Goal: Find specific page/section: Find specific page/section

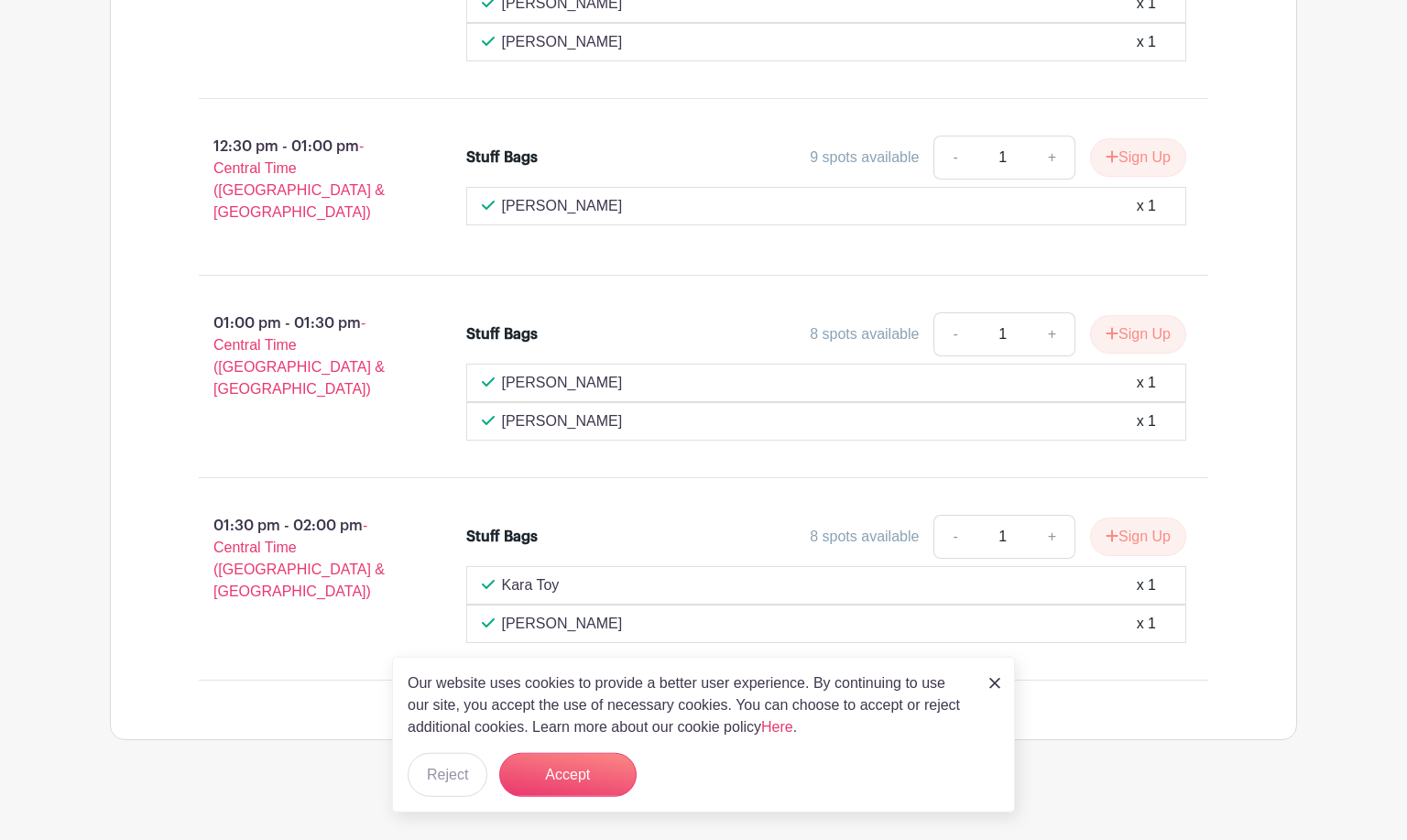
scroll to position [3086, 0]
click at [995, 682] on img at bounding box center [995, 683] width 11 height 11
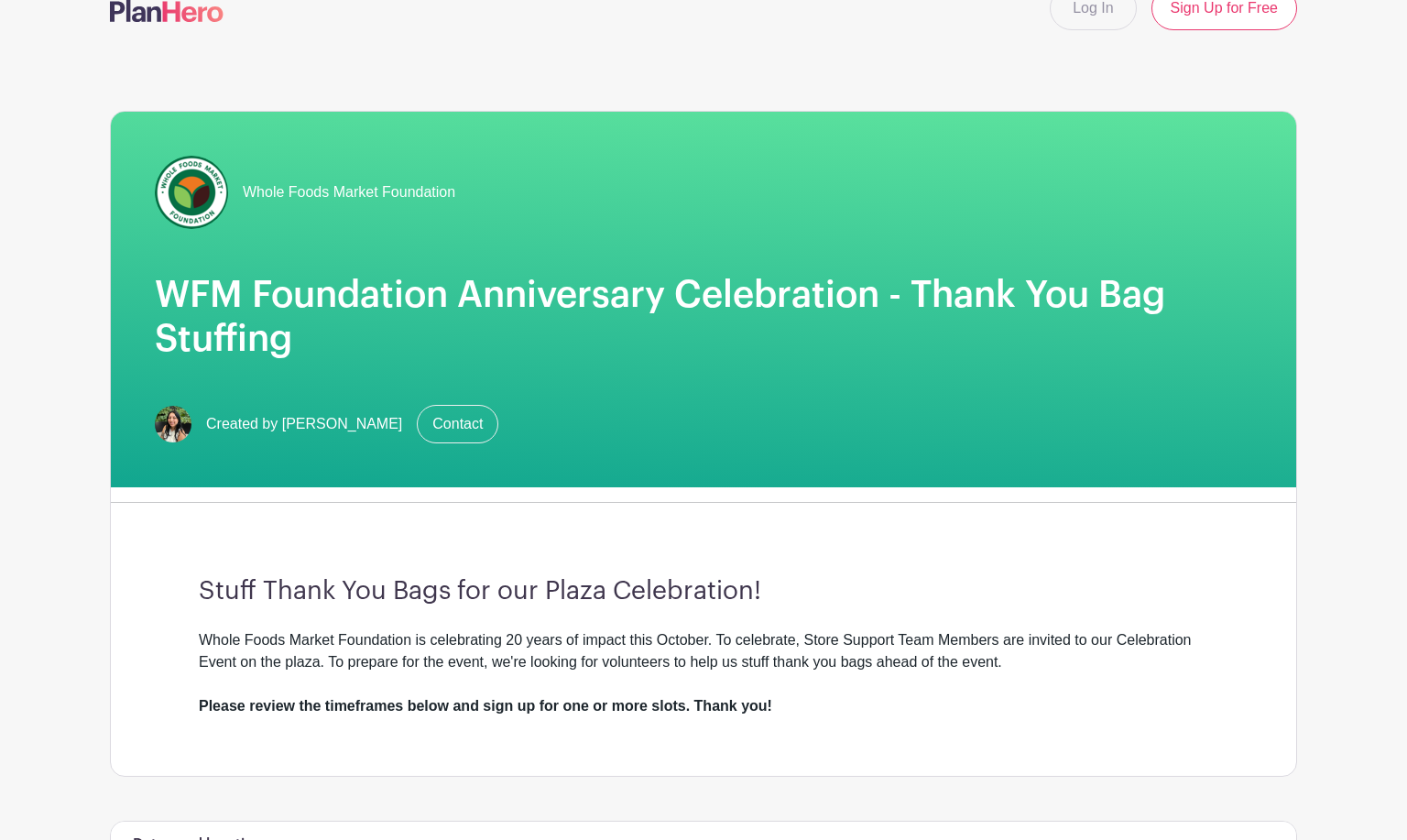
scroll to position [0, 0]
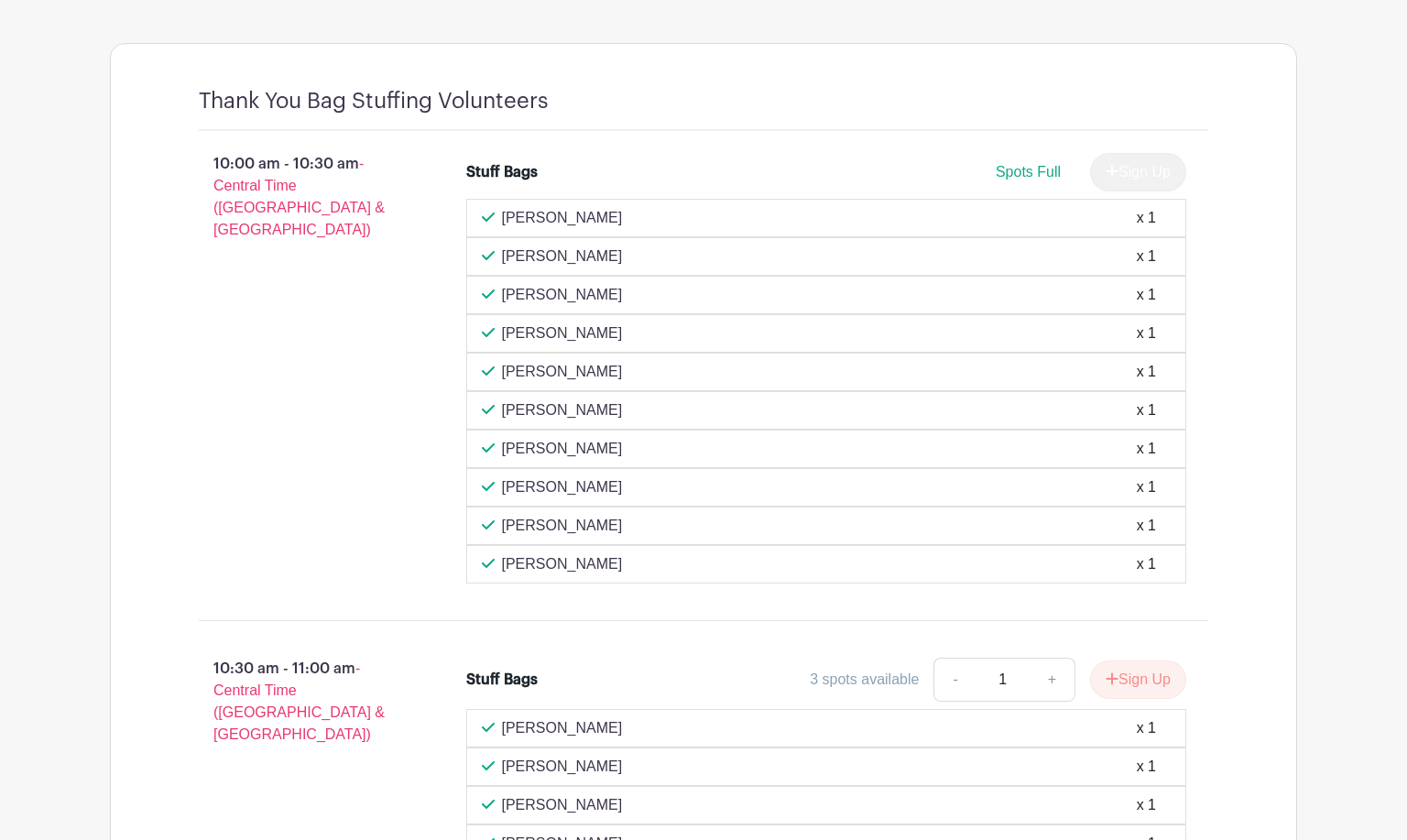
scroll to position [845, 0]
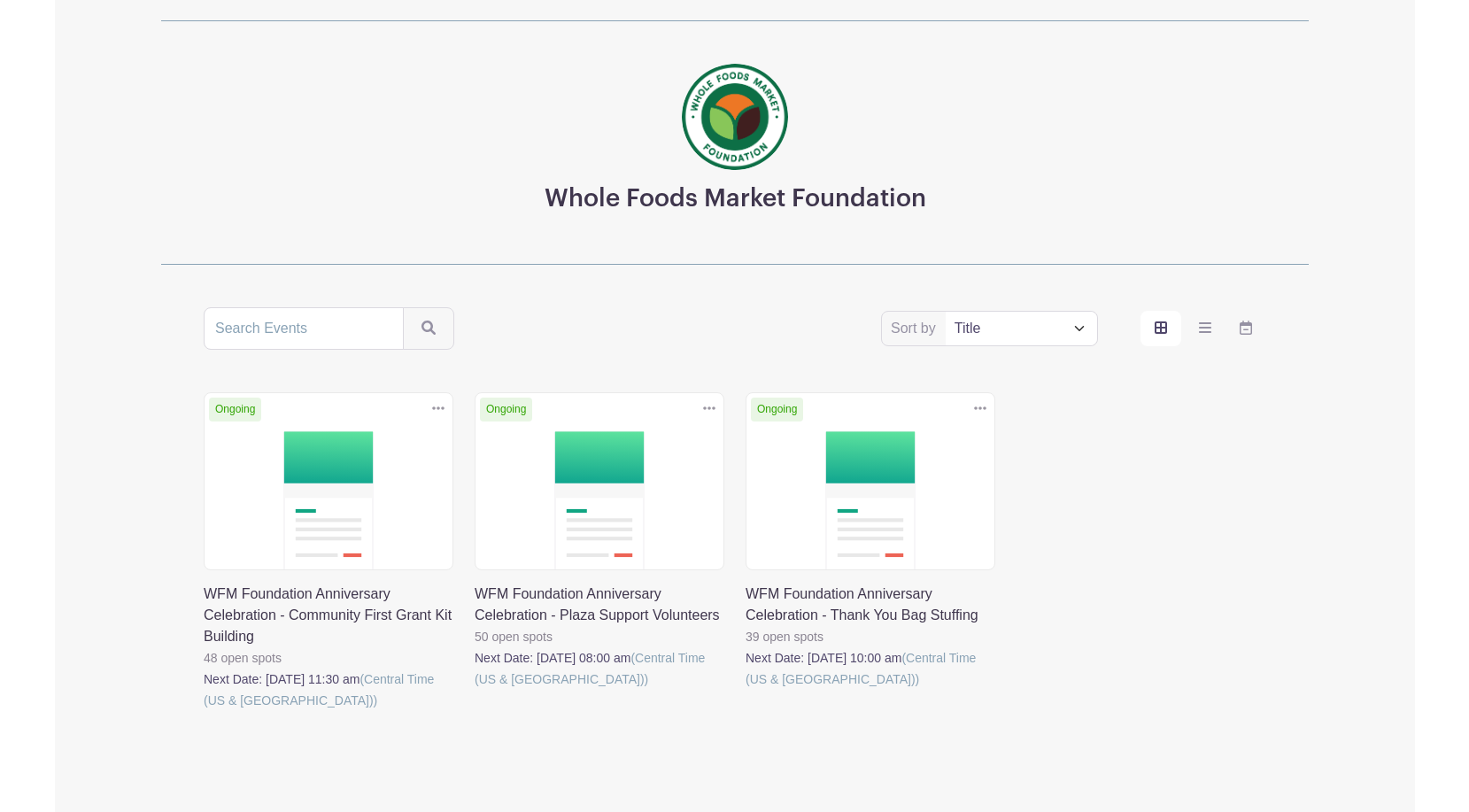
scroll to position [142, 0]
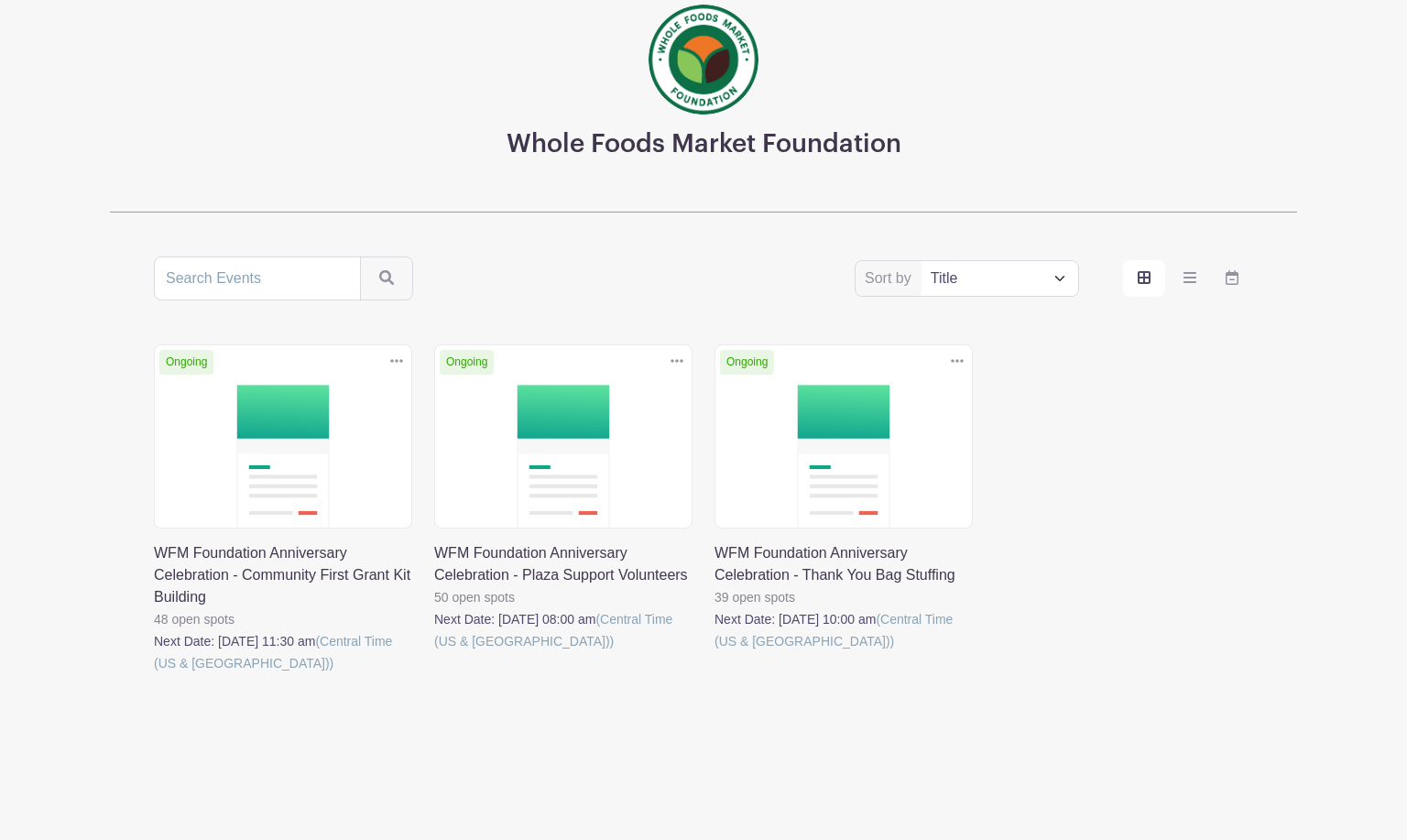
click at [1228, 522] on div "Ongoing Duplicate [GEOGRAPHIC_DATA] WFM Foundation Anniversary Celebration - Co…" at bounding box center [704, 536] width 1122 height 381
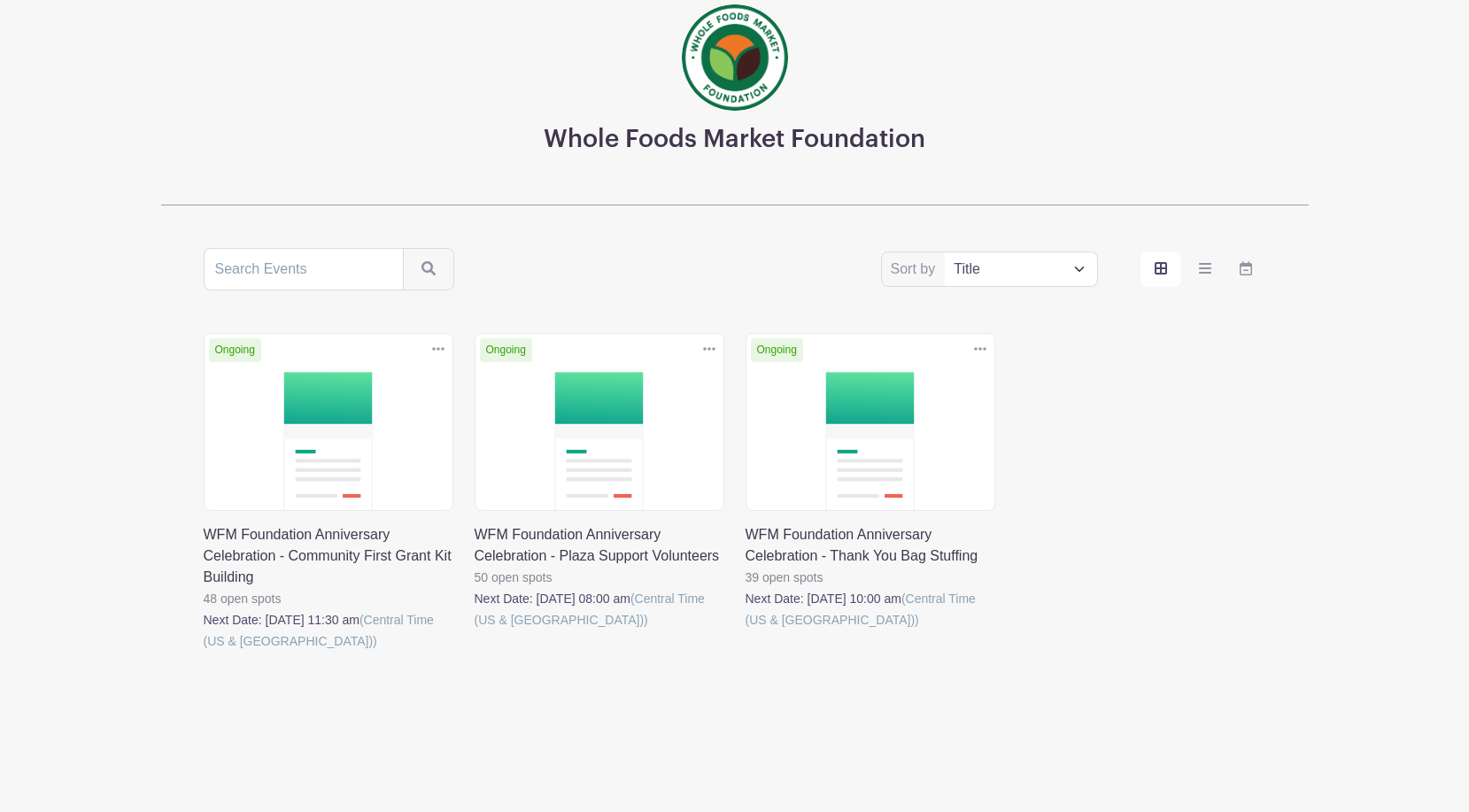
click at [204, 652] on link at bounding box center [204, 652] width 0 height 0
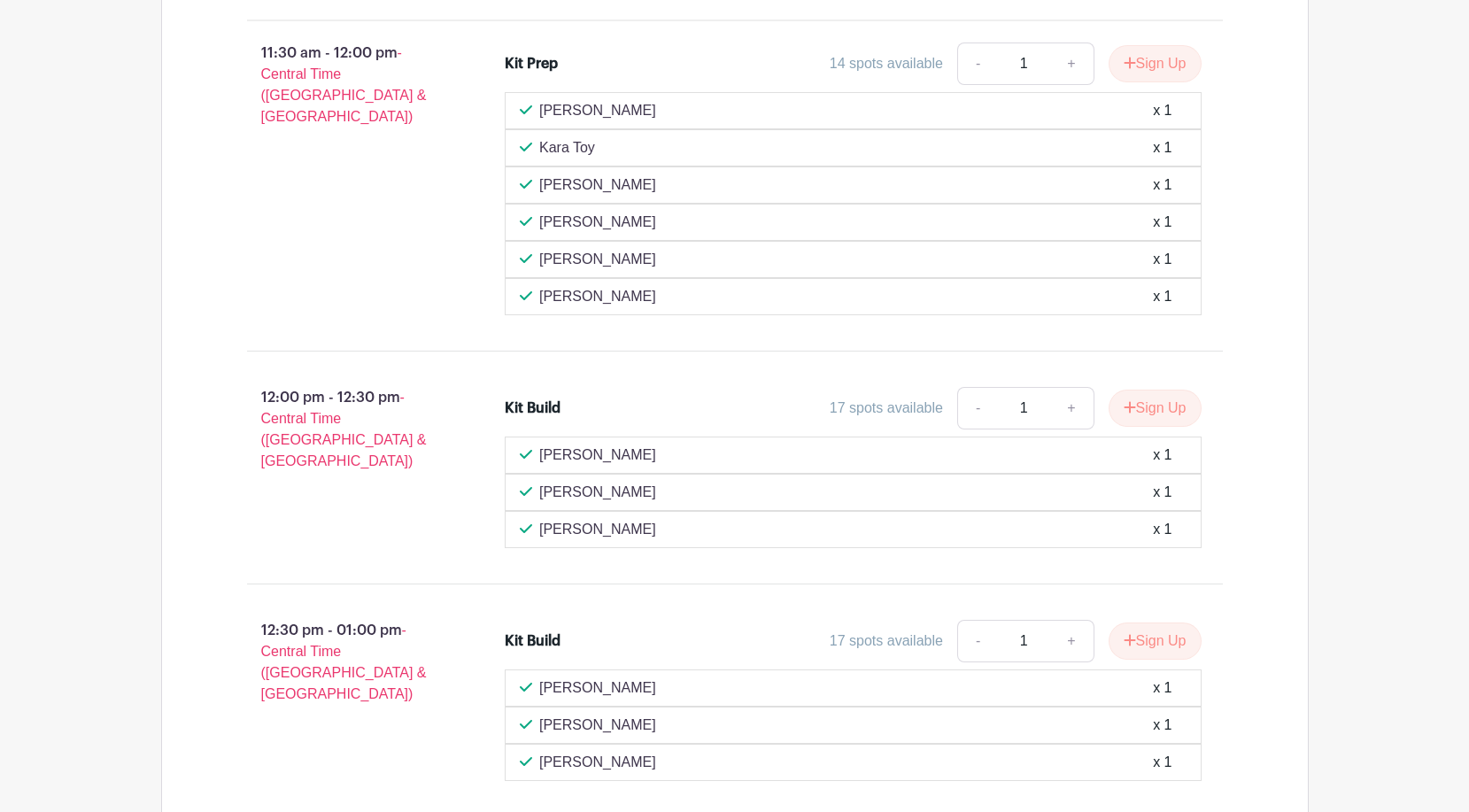
scroll to position [1265, 0]
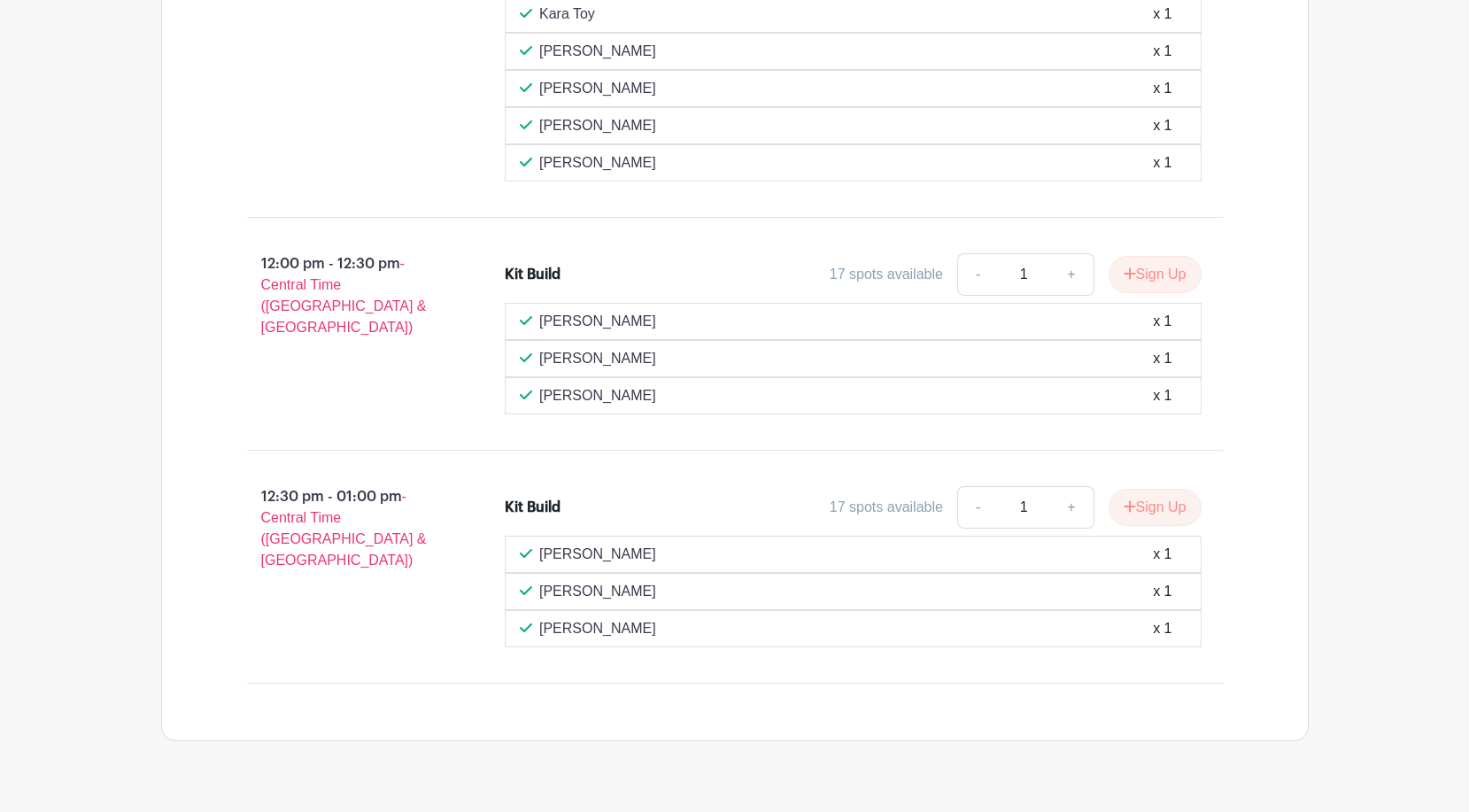
scroll to position [142, 0]
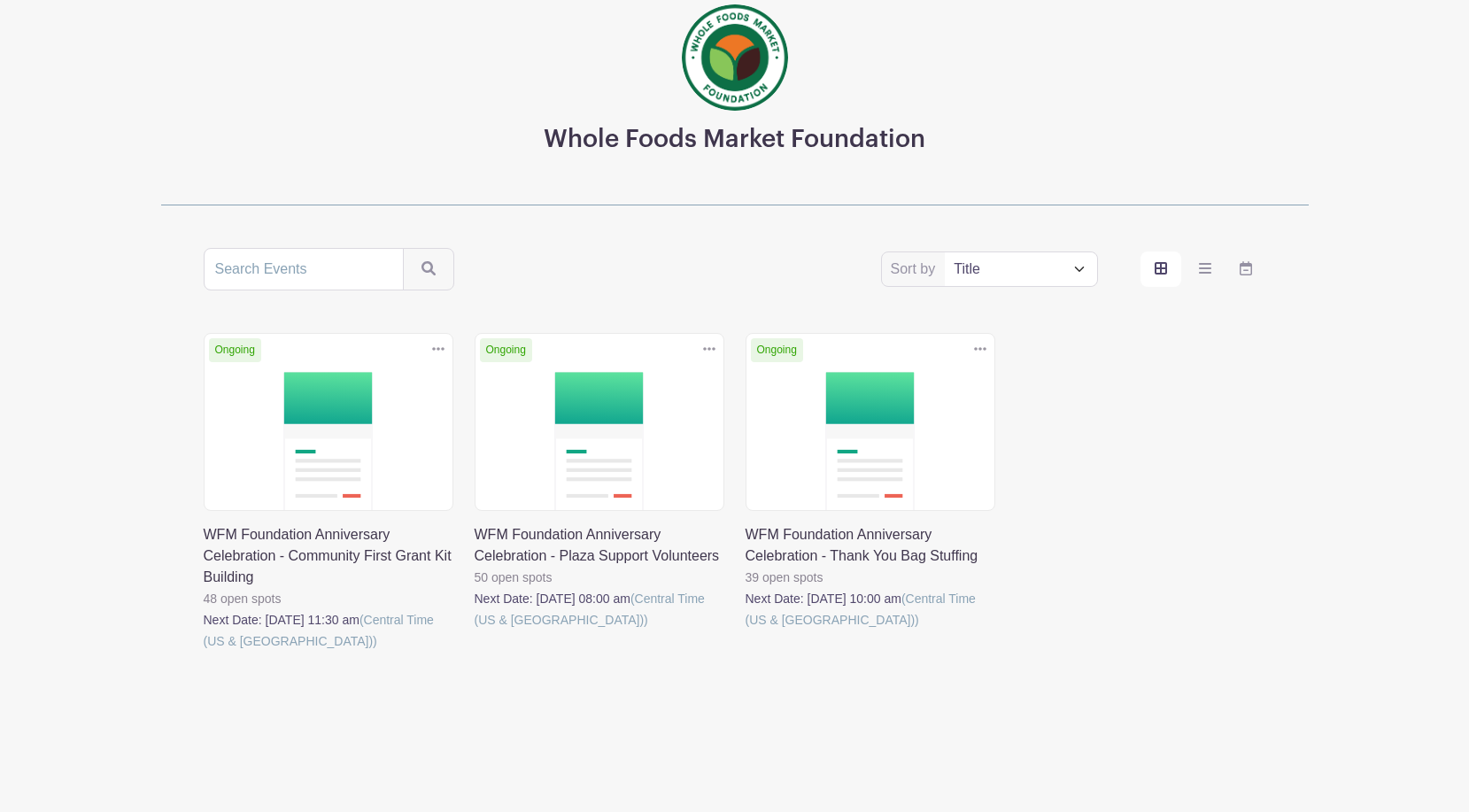
click at [475, 630] on link at bounding box center [475, 630] width 0 height 0
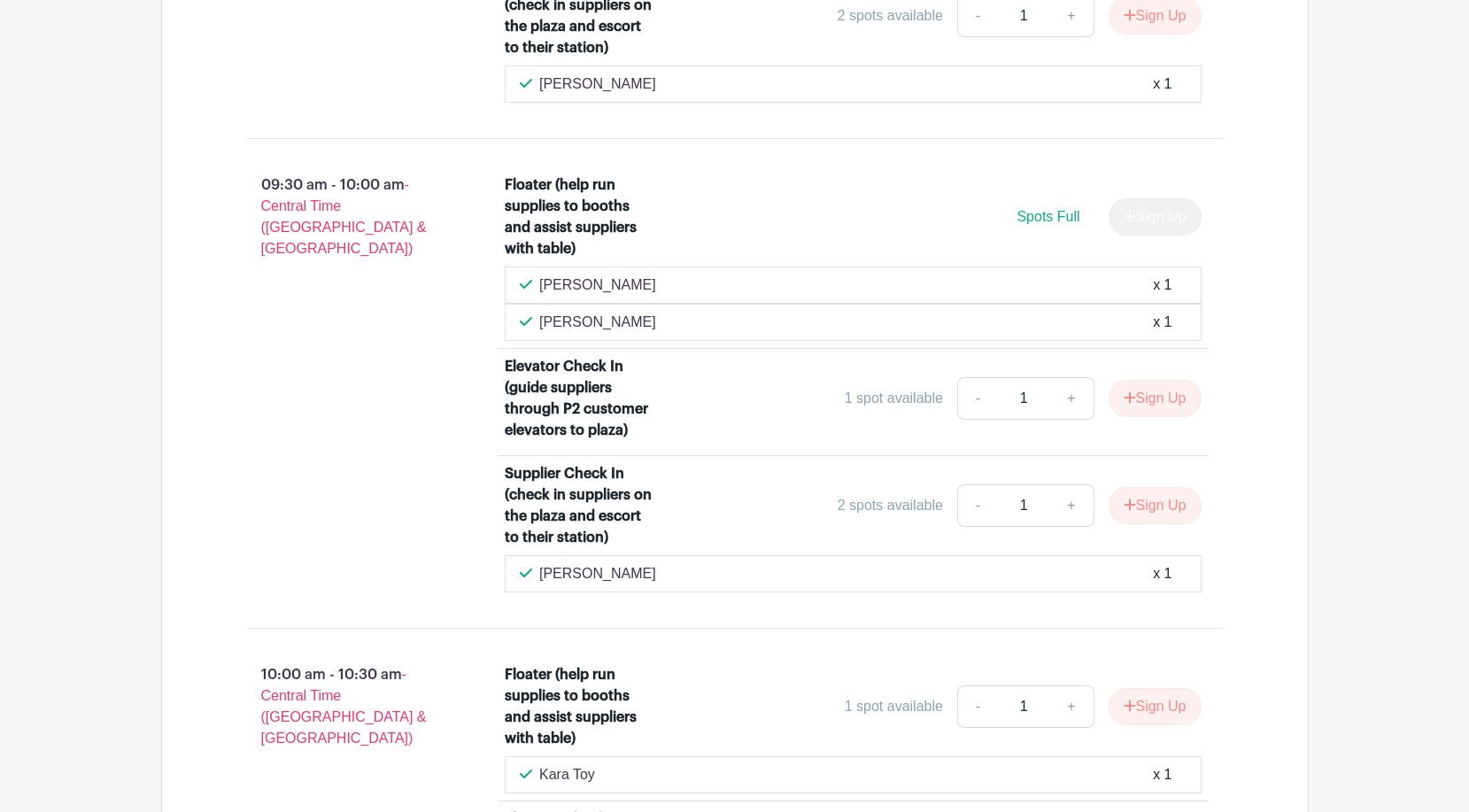
scroll to position [1989, 0]
